Goal: Task Accomplishment & Management: Complete application form

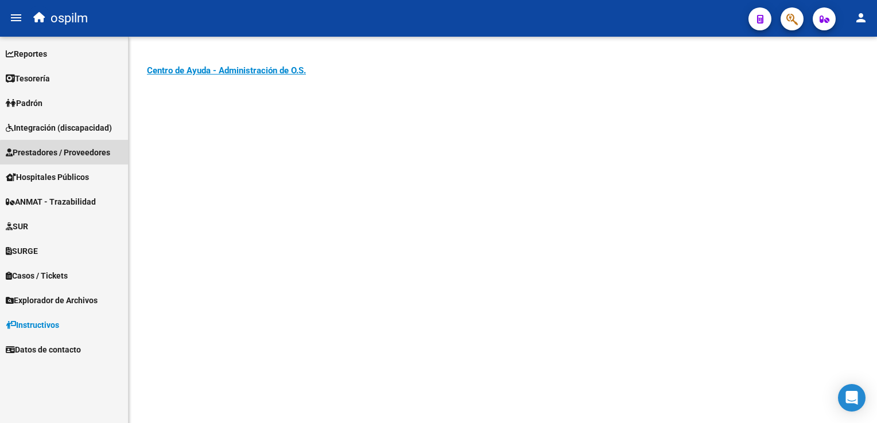
click at [75, 157] on span "Prestadores / Proveedores" at bounding box center [58, 152] width 104 height 13
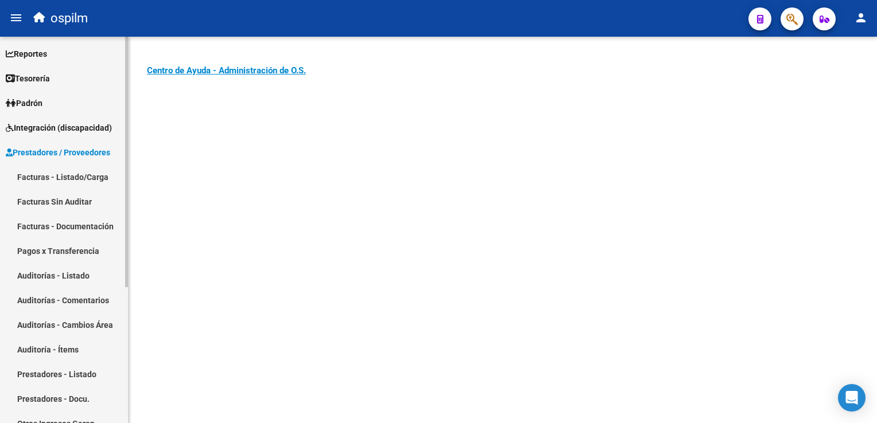
click at [49, 195] on link "Facturas Sin Auditar" at bounding box center [64, 201] width 128 height 25
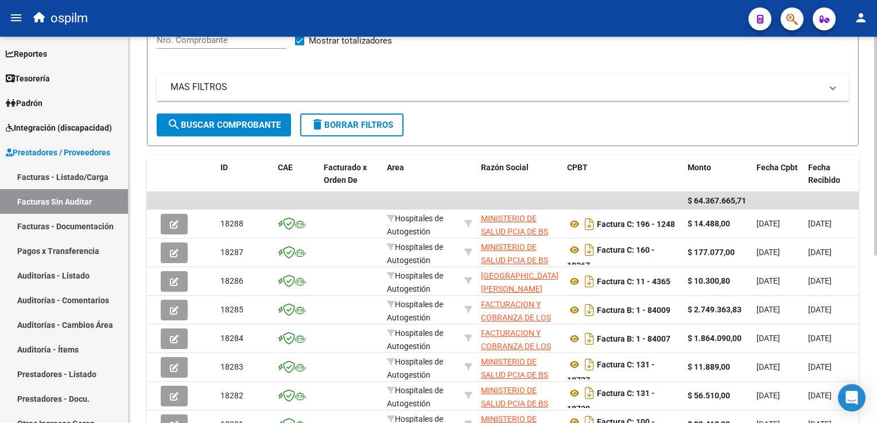
scroll to position [172, 0]
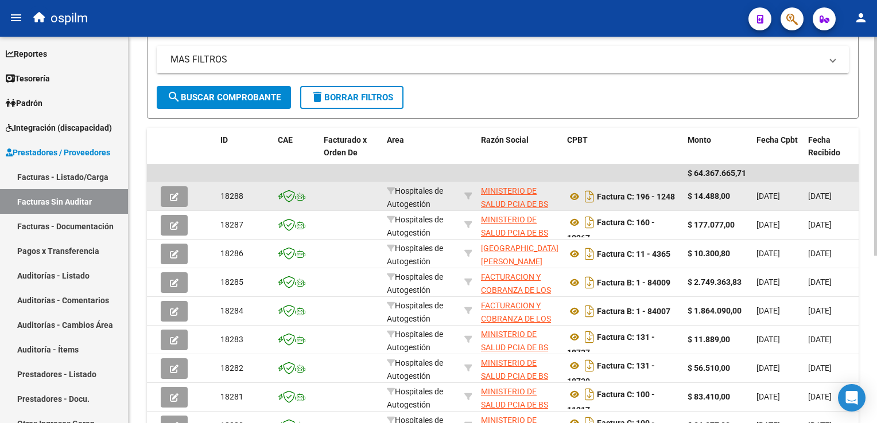
click at [171, 198] on icon "button" at bounding box center [174, 197] width 9 height 9
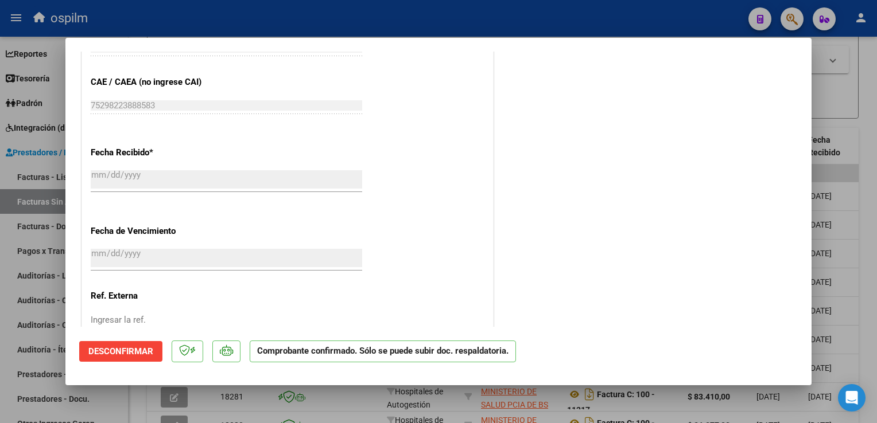
scroll to position [663, 0]
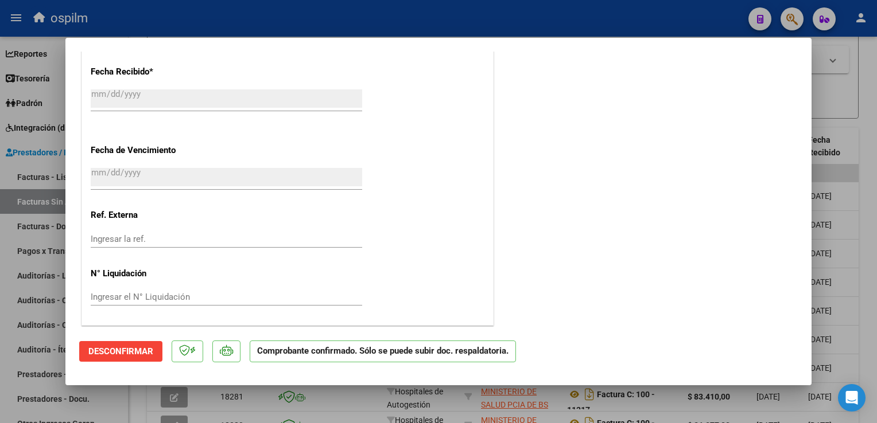
click at [856, 112] on div at bounding box center [438, 211] width 877 height 423
type input "$ 0,00"
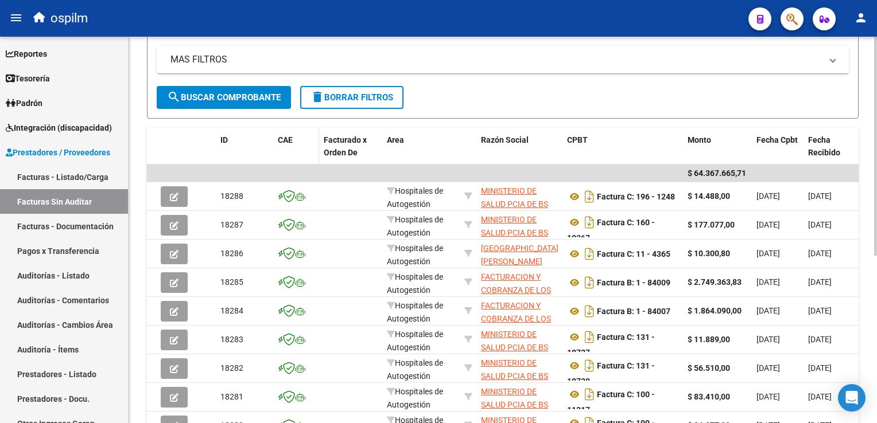
scroll to position [0, 0]
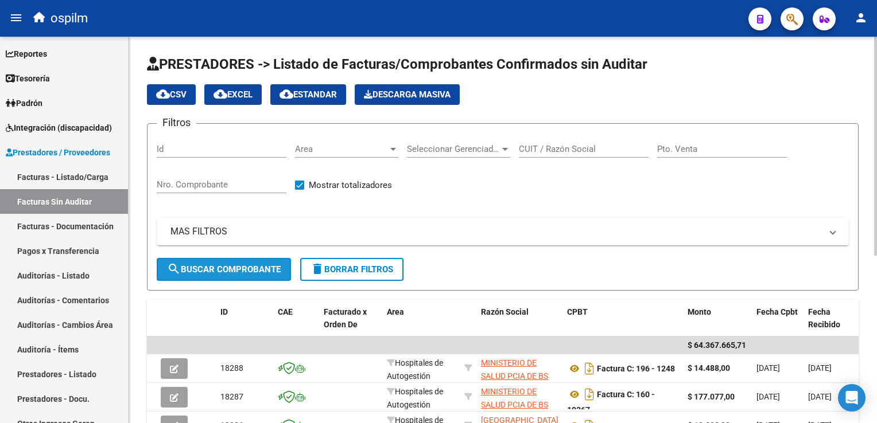
click at [244, 260] on button "search Buscar Comprobante" at bounding box center [224, 269] width 134 height 23
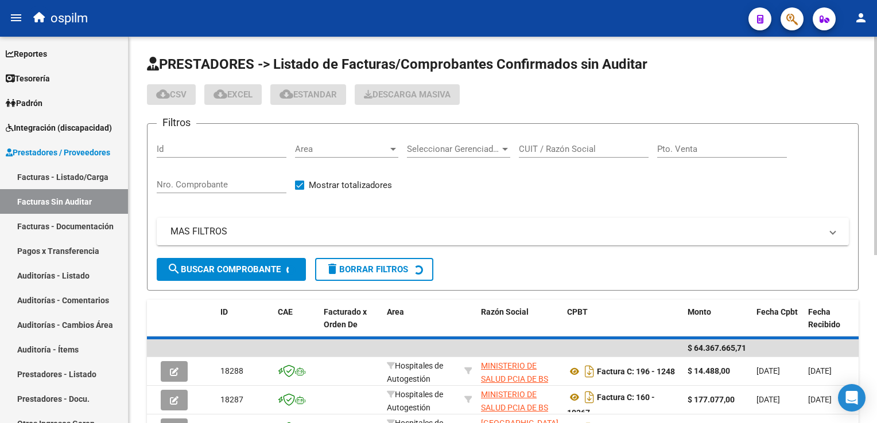
click at [216, 187] on input "Nro. Comprobante" at bounding box center [222, 185] width 130 height 10
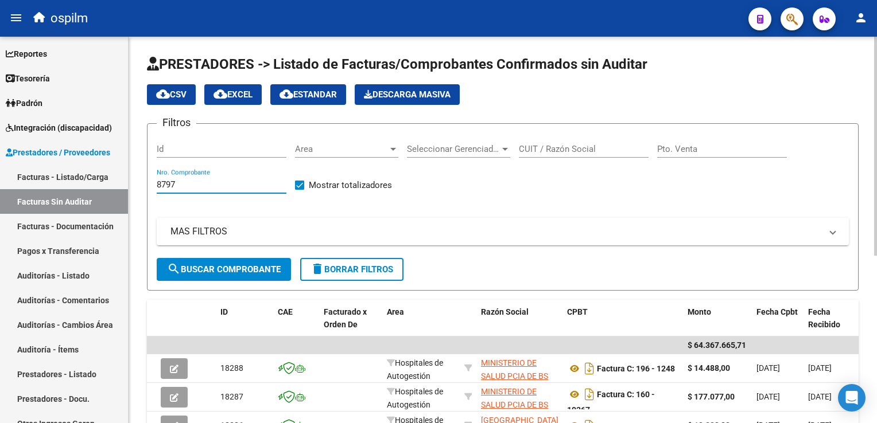
type input "8797"
click at [239, 269] on span "search Buscar Comprobante" at bounding box center [224, 269] width 114 height 10
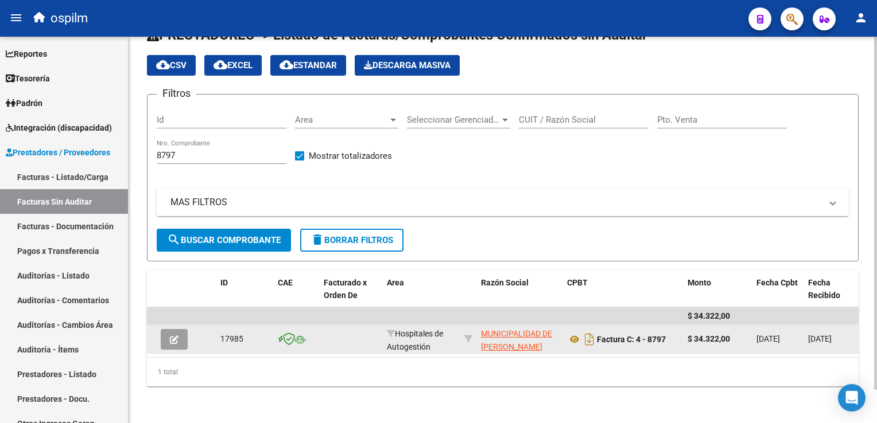
click at [174, 336] on icon "button" at bounding box center [174, 340] width 9 height 9
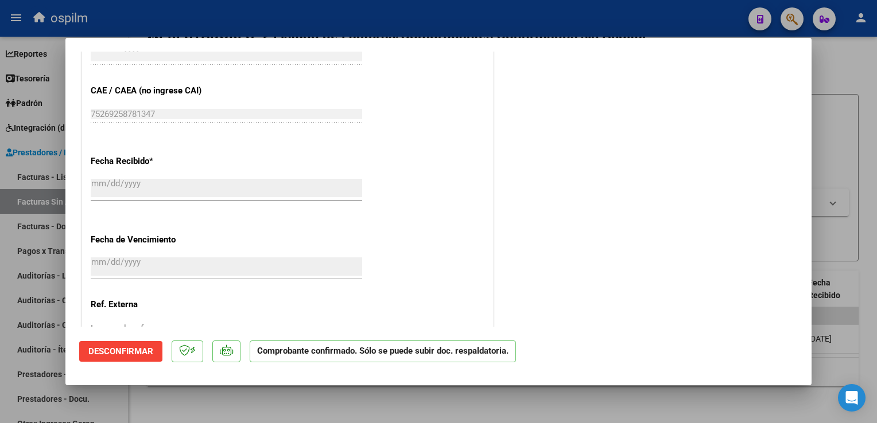
scroll to position [663, 0]
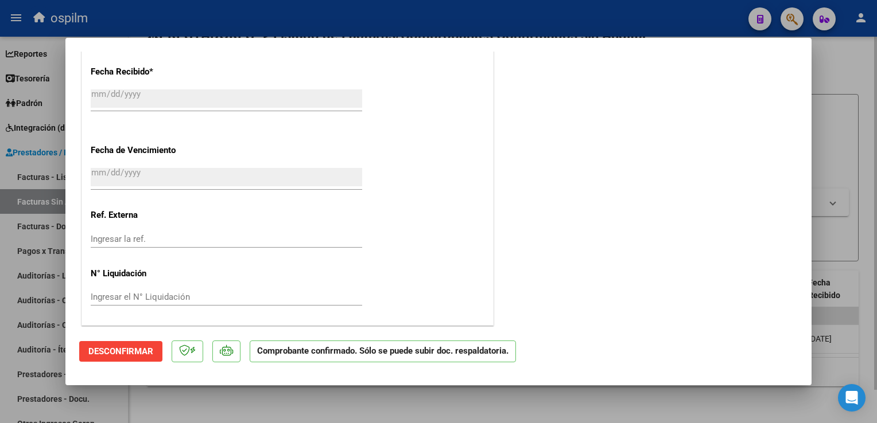
click at [849, 103] on div at bounding box center [438, 211] width 877 height 423
type input "$ 0,00"
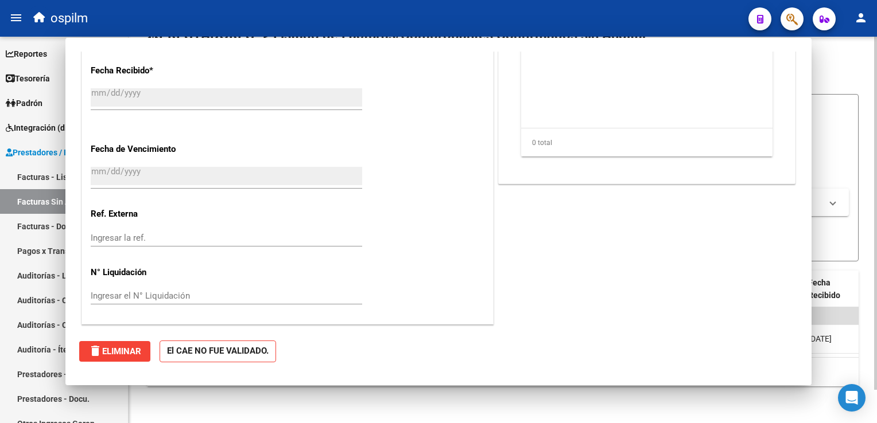
scroll to position [0, 0]
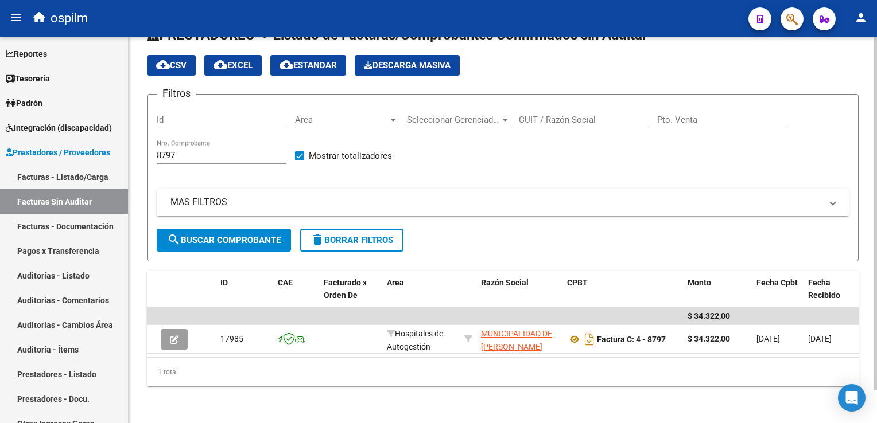
click at [200, 362] on div "1 total" at bounding box center [502, 372] width 711 height 29
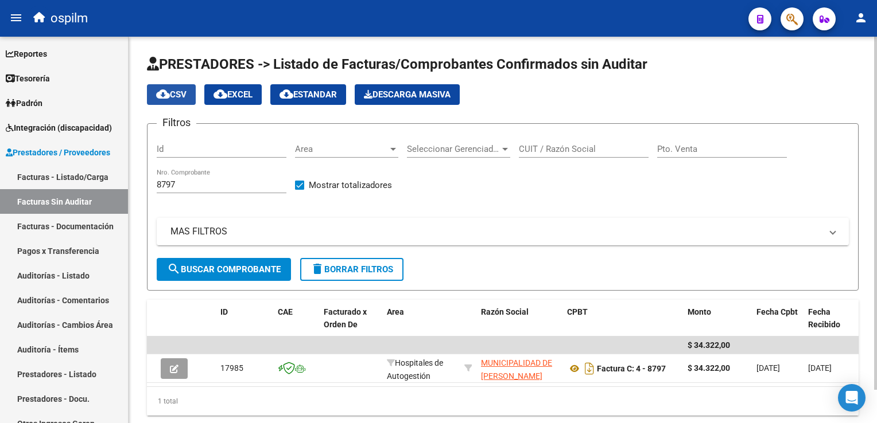
click at [174, 93] on span "cloud_download CSV" at bounding box center [171, 95] width 30 height 10
click at [492, 203] on div "Filtros Id Area Area Seleccionar Gerenciador Seleccionar Gerenciador CUIT / Raz…" at bounding box center [503, 195] width 692 height 125
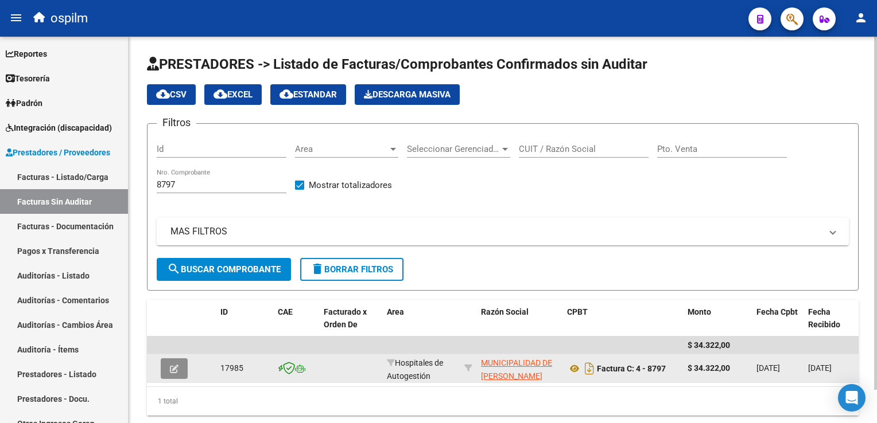
click at [166, 368] on button "button" at bounding box center [174, 369] width 27 height 21
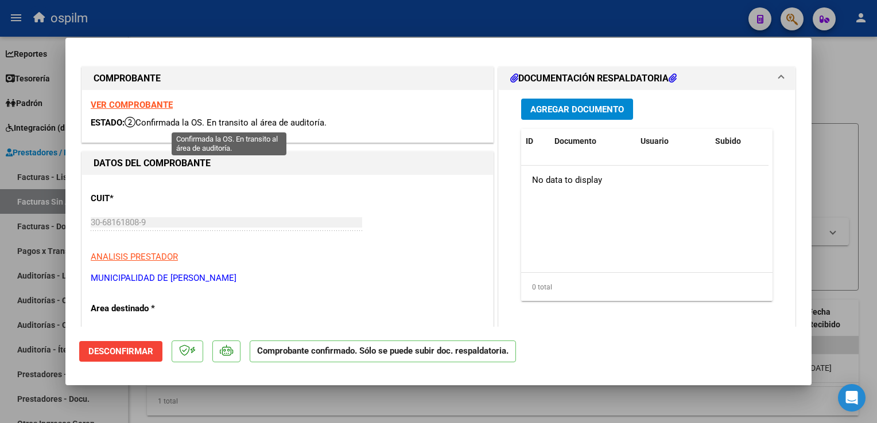
click at [275, 123] on span "Confirmada la OS. En transito al área de auditoría." at bounding box center [226, 123] width 202 height 10
click at [147, 101] on strong "VER COMPROBANTE" at bounding box center [132, 105] width 82 height 10
click at [827, 155] on div at bounding box center [438, 211] width 877 height 423
type input "$ 0,00"
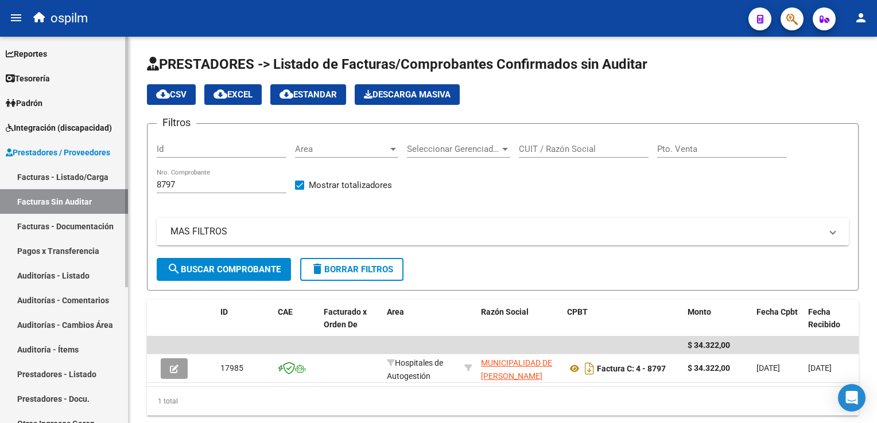
click at [45, 271] on link "Auditorías - Listado" at bounding box center [64, 275] width 128 height 25
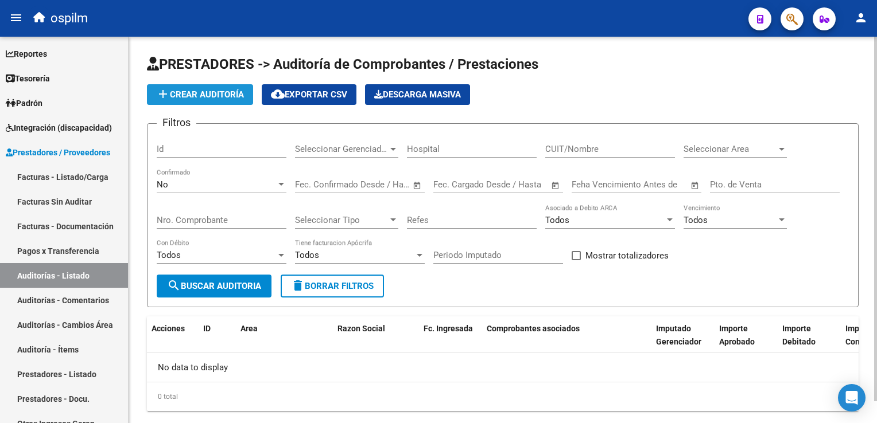
drag, startPoint x: 221, startPoint y: 99, endPoint x: 290, endPoint y: 133, distance: 76.5
click at [255, 108] on app-list-header "PRESTADORES -> Auditoría de Comprobantes / Prestaciones add Crear Auditoría clo…" at bounding box center [502, 181] width 711 height 252
click at [185, 82] on app-list-header "PRESTADORES -> Auditoría de Comprobantes / Prestaciones add Crear Auditoría clo…" at bounding box center [502, 181] width 711 height 252
click at [195, 95] on span "add Crear Auditoría" at bounding box center [200, 95] width 88 height 10
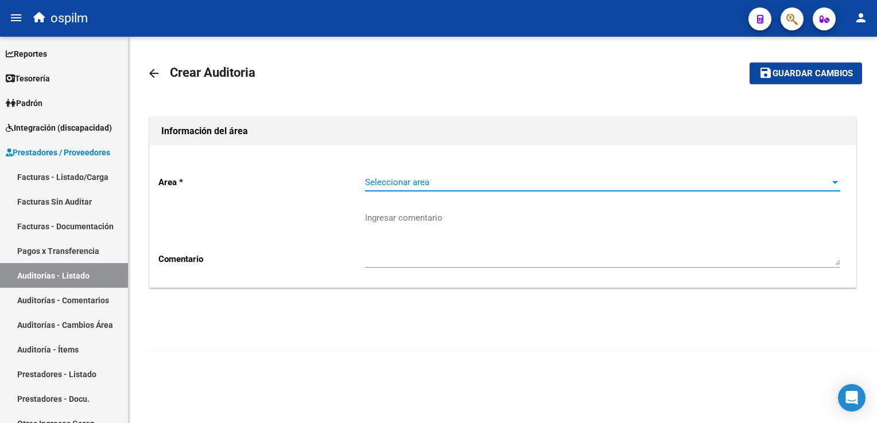
click at [404, 177] on span "Seleccionar area" at bounding box center [597, 182] width 465 height 10
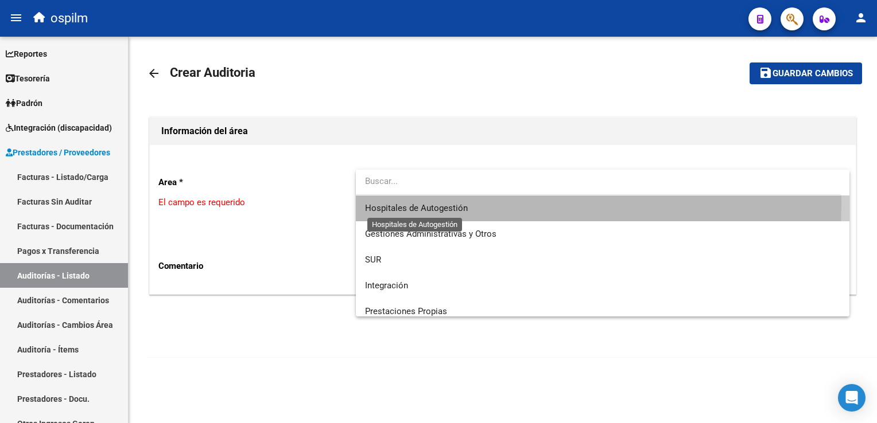
click at [404, 204] on span "Hospitales de Autogestión" at bounding box center [416, 208] width 103 height 10
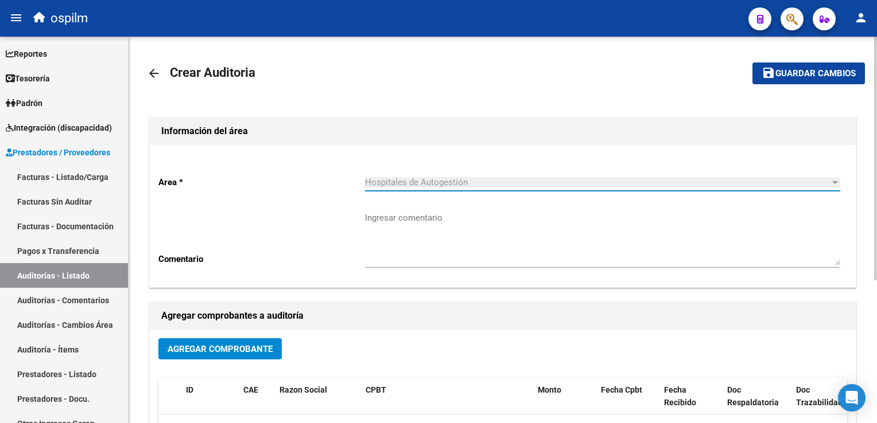
scroll to position [172, 0]
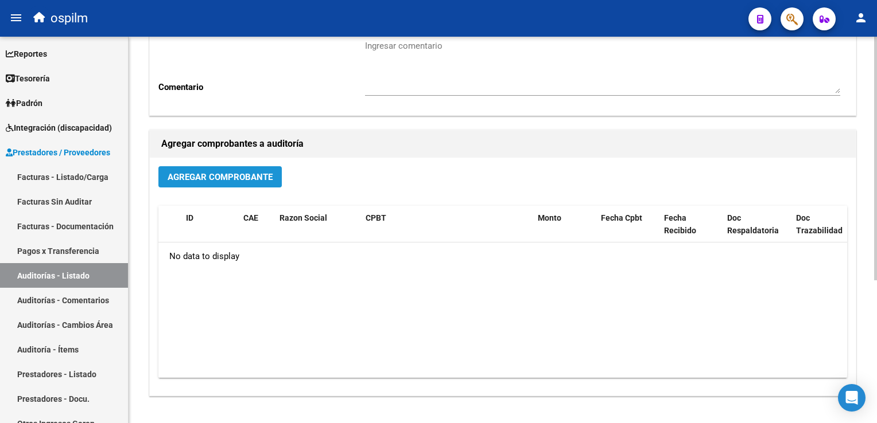
click at [215, 170] on button "Agregar Comprobante" at bounding box center [219, 176] width 123 height 21
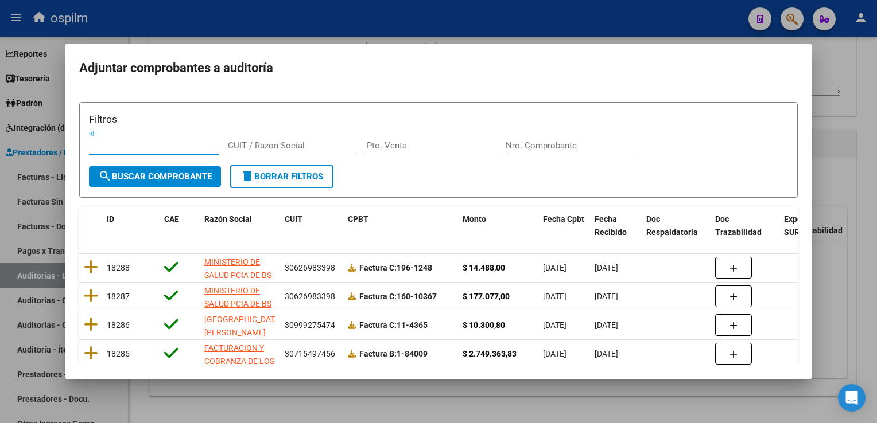
click at [520, 146] on input "Nro. Comprobante" at bounding box center [570, 146] width 130 height 10
type input "8797"
click at [408, 143] on input "Pto. Venta" at bounding box center [432, 146] width 130 height 10
type input "0004"
click at [507, 142] on input "8797" at bounding box center [570, 146] width 130 height 10
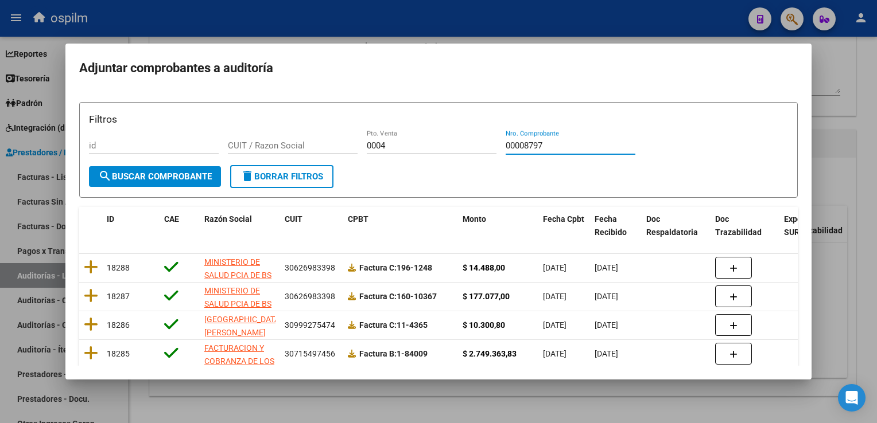
type input "00008797"
click at [119, 174] on span "search Buscar Comprobante" at bounding box center [155, 177] width 114 height 10
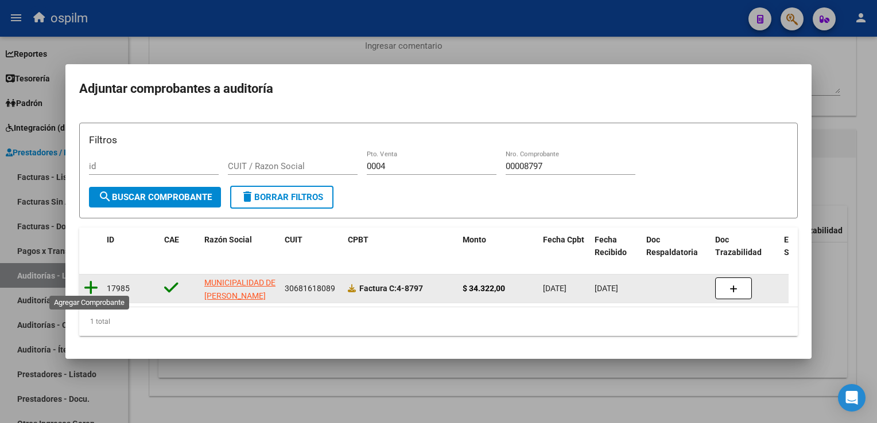
click at [90, 282] on icon at bounding box center [91, 288] width 14 height 16
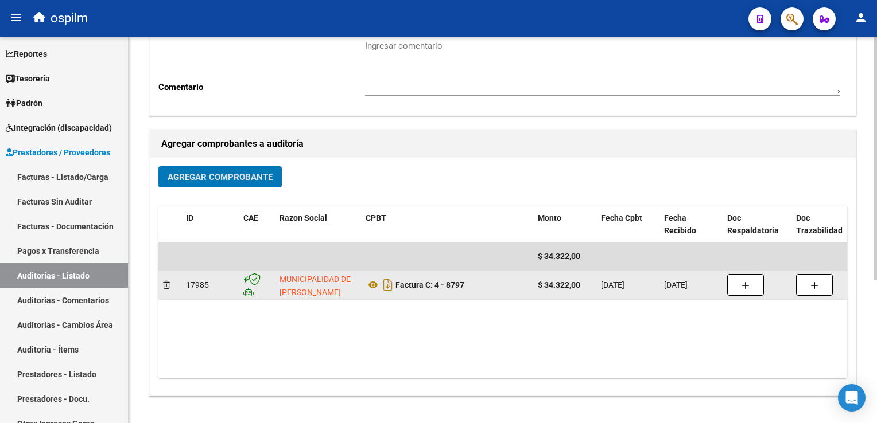
click at [200, 283] on span "17985" at bounding box center [197, 285] width 23 height 9
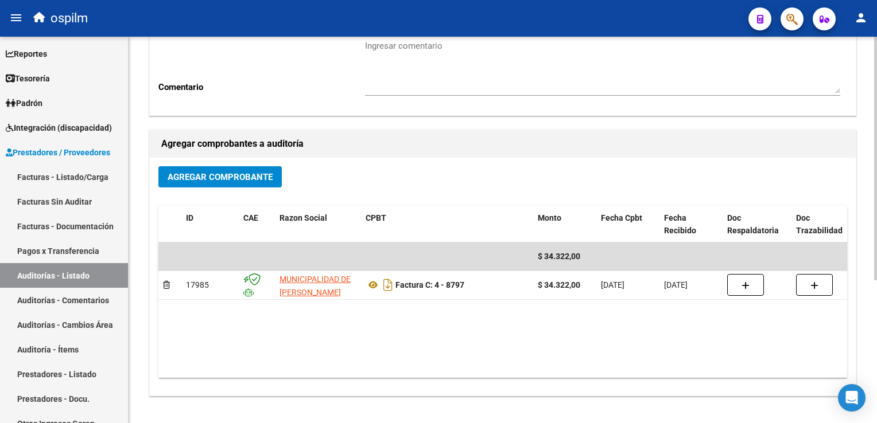
drag, startPoint x: 202, startPoint y: 373, endPoint x: 173, endPoint y: 373, distance: 29.3
click at [173, 373] on datatable-body "$ 34.322,00 17985 MUNICIPALIDAD DE [PERSON_NAME] Factura C: 4 - 8797 $ 34.322,0…" at bounding box center [502, 310] width 688 height 135
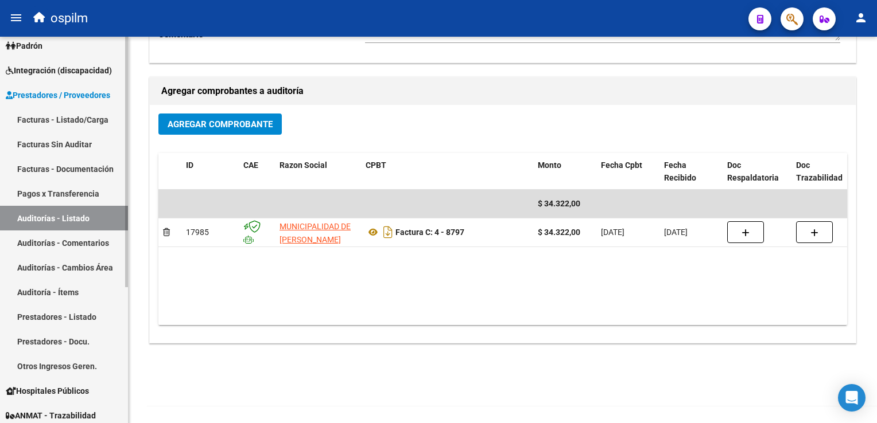
scroll to position [0, 0]
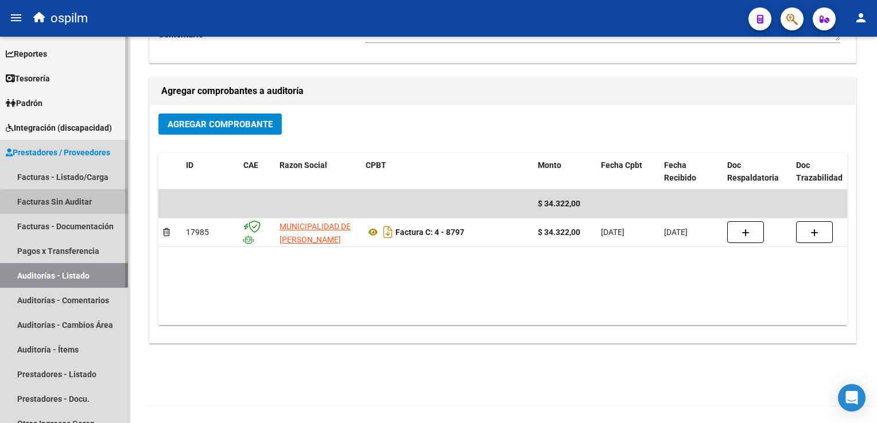
click at [65, 203] on link "Facturas Sin Auditar" at bounding box center [64, 201] width 128 height 25
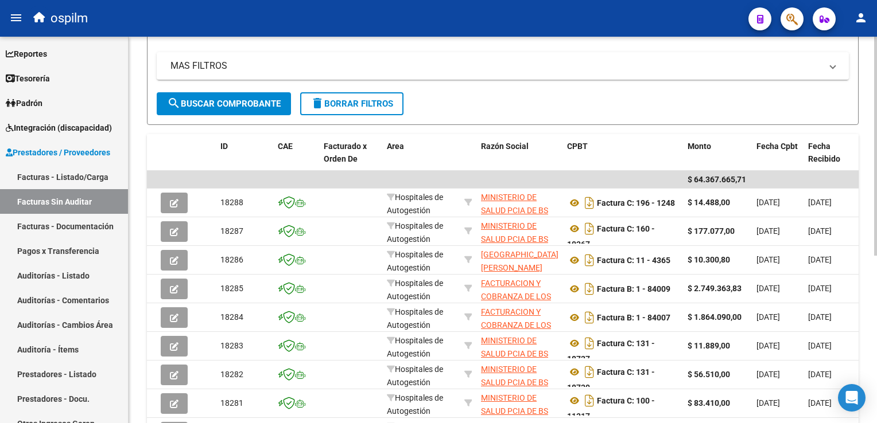
scroll to position [172, 0]
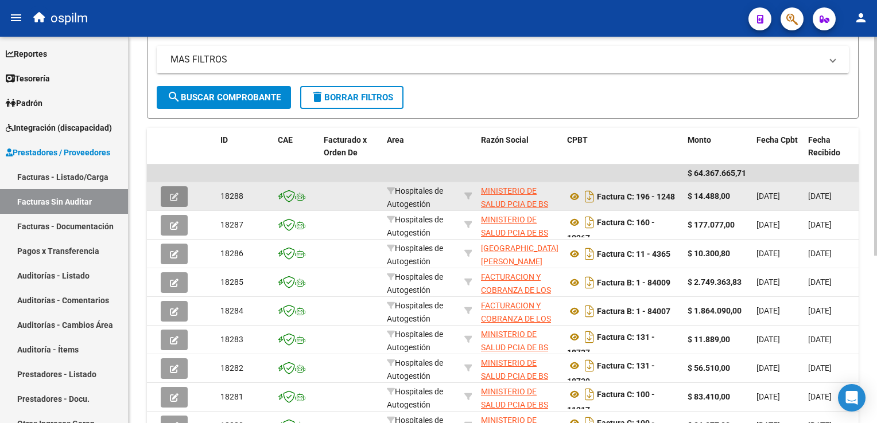
click at [178, 193] on icon "button" at bounding box center [174, 197] width 9 height 9
